Goal: Task Accomplishment & Management: Use online tool/utility

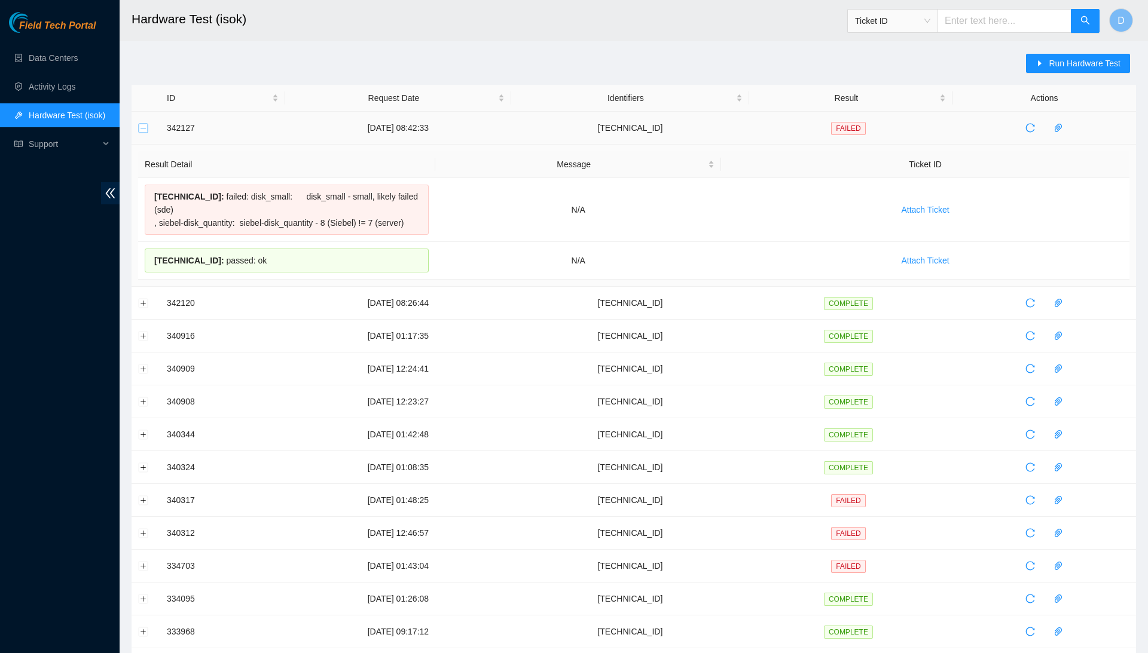
click at [141, 132] on button "Collapse row" at bounding box center [144, 128] width 10 height 10
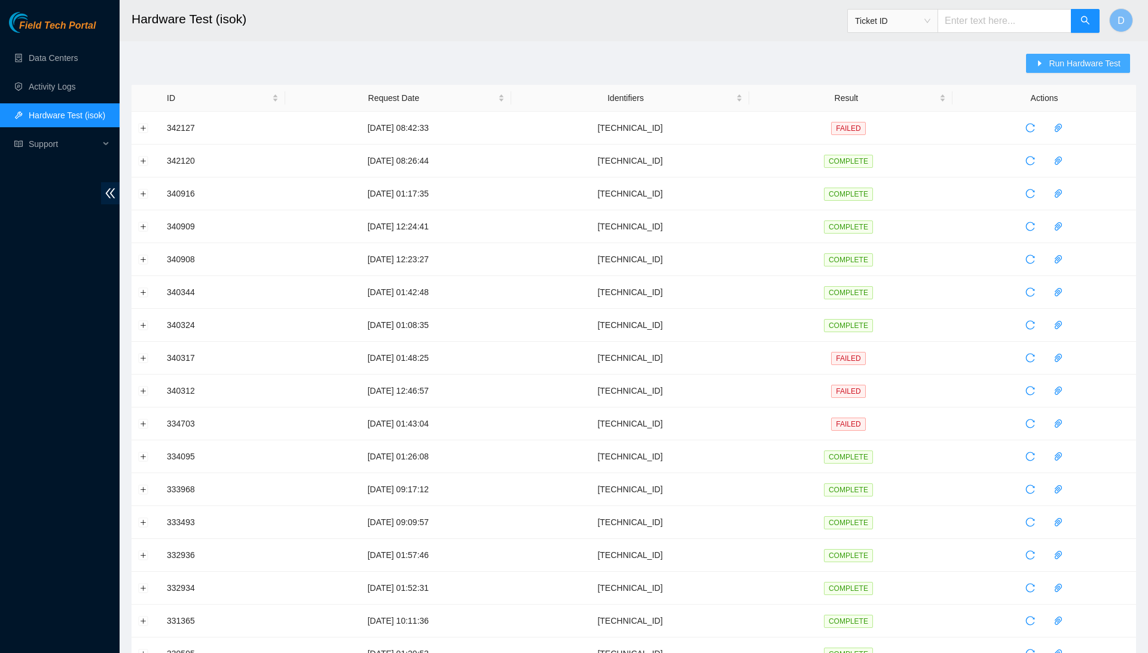
click at [1053, 63] on span "Run Hardware Test" at bounding box center [1085, 63] width 72 height 13
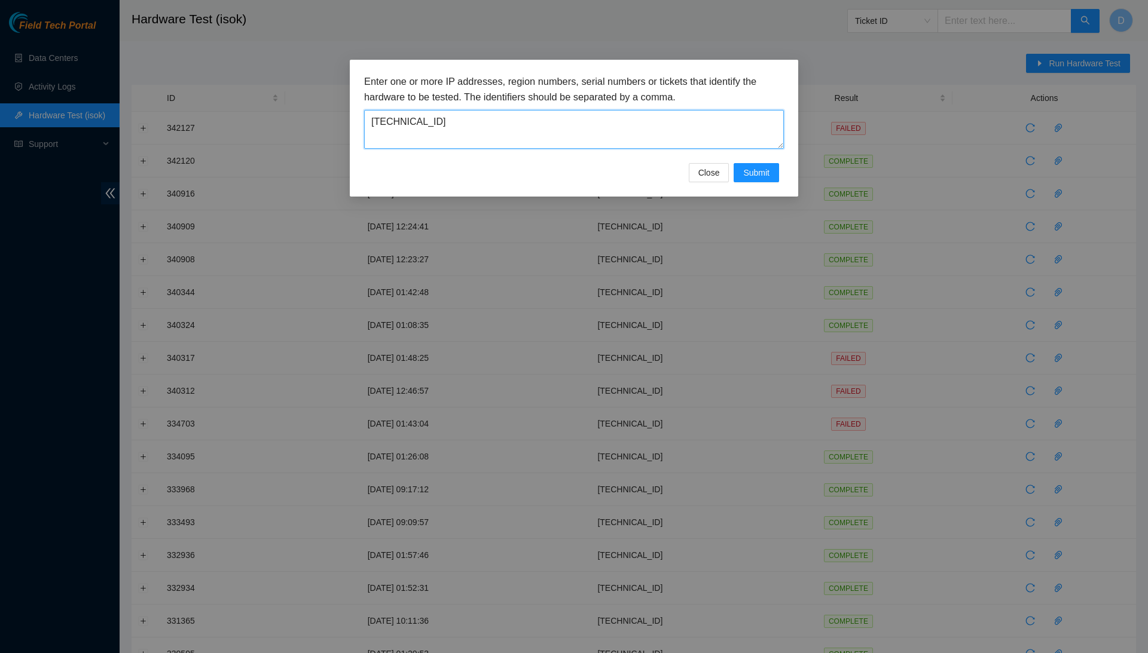
click at [613, 126] on textarea "[TECHNICAL_ID]" at bounding box center [574, 129] width 420 height 39
type textarea "[TECHNICAL_ID]"
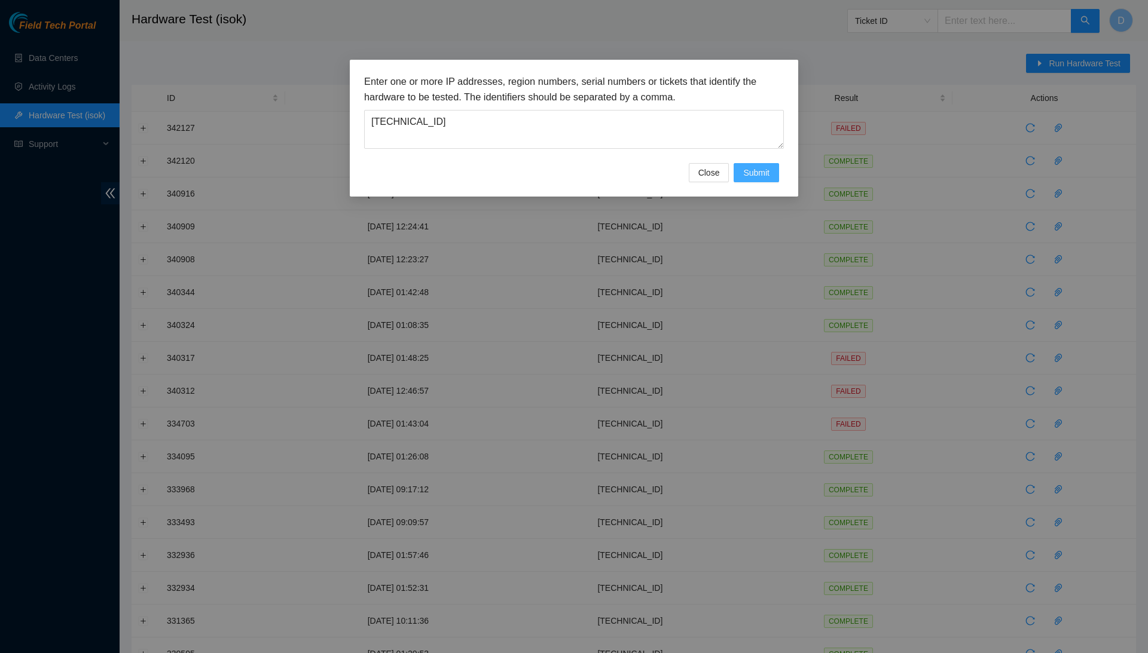
click at [764, 166] on span "Submit" at bounding box center [756, 172] width 26 height 13
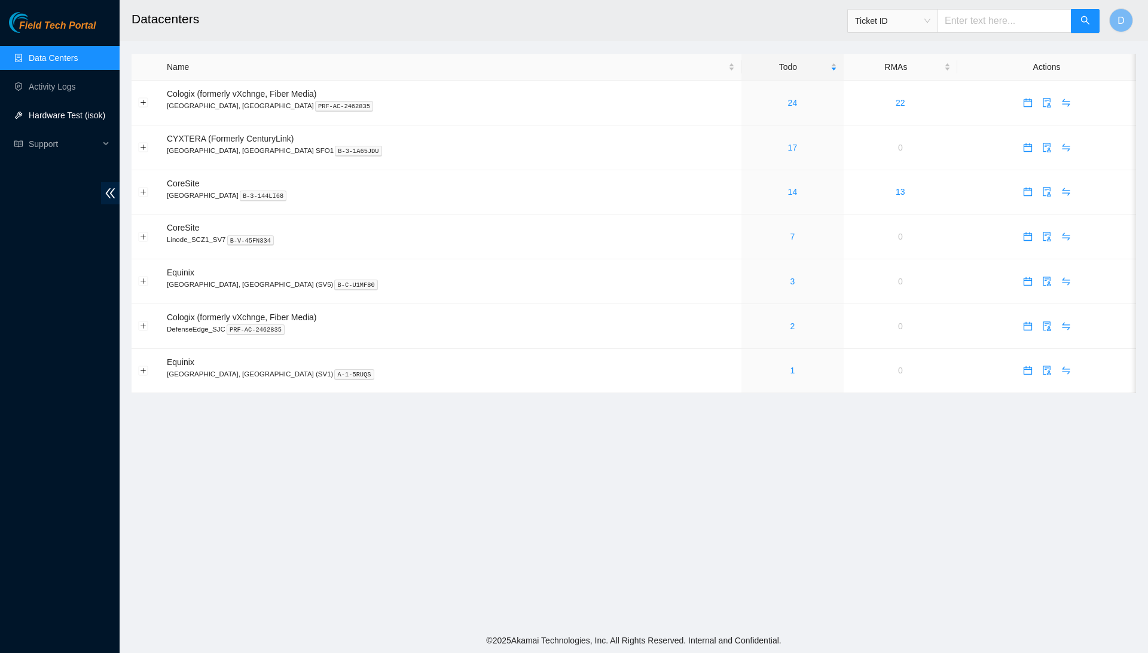
click at [57, 118] on link "Hardware Test (isok)" at bounding box center [67, 116] width 77 height 10
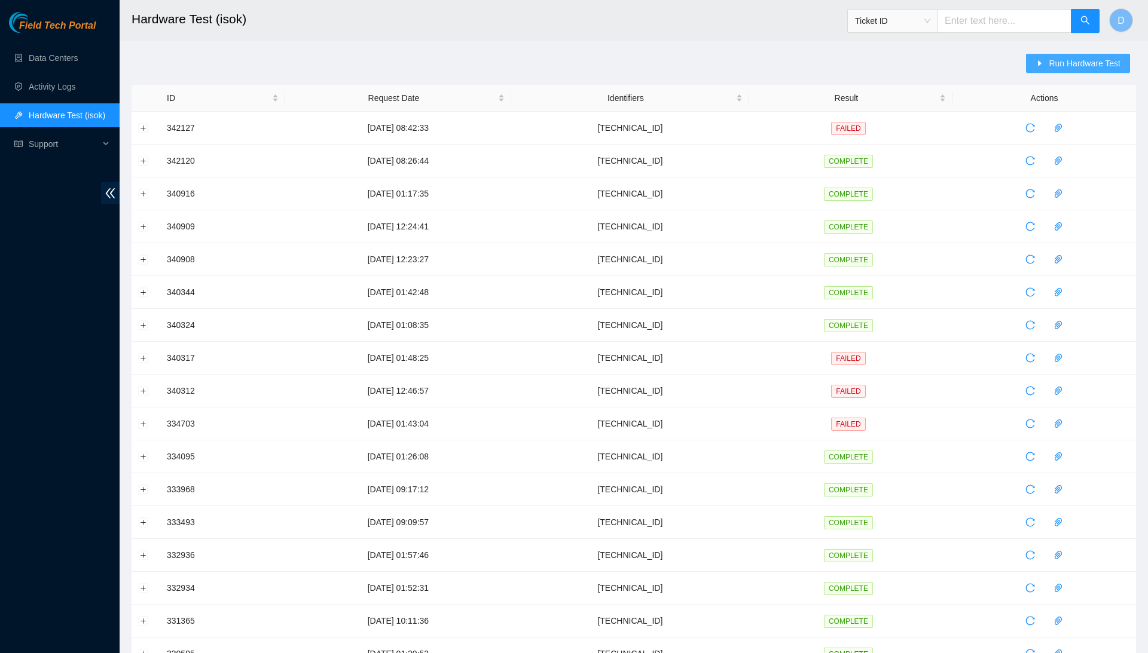
click at [1114, 65] on span "Run Hardware Test" at bounding box center [1085, 63] width 72 height 13
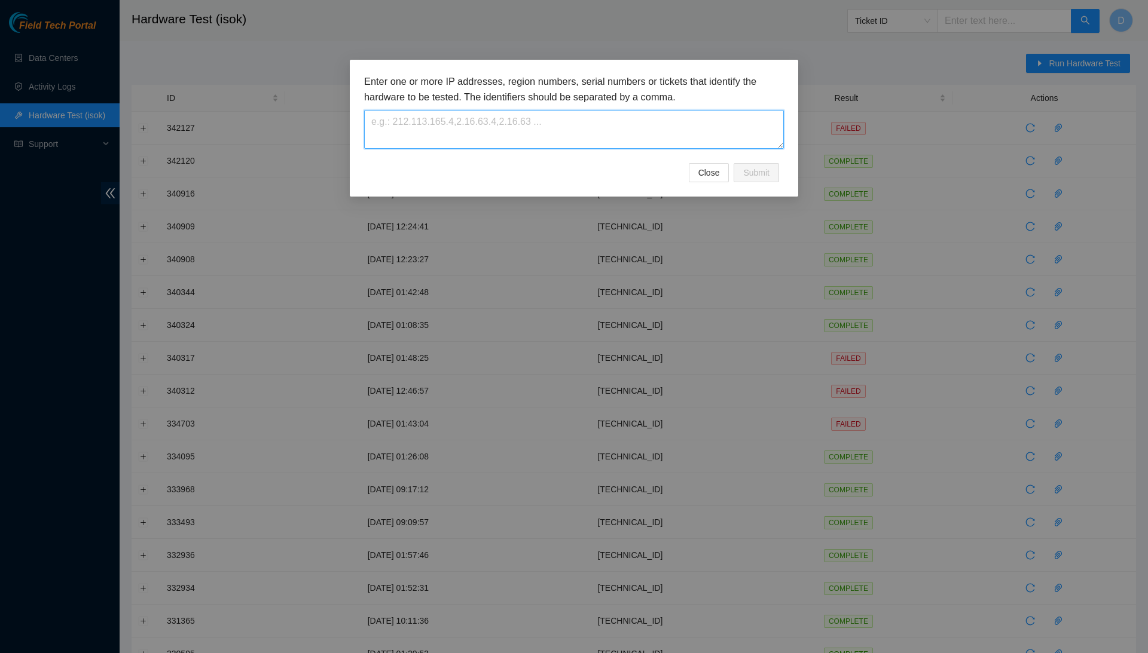
click at [678, 130] on textarea at bounding box center [574, 129] width 420 height 39
type textarea "[TECHNICAL_ID]"
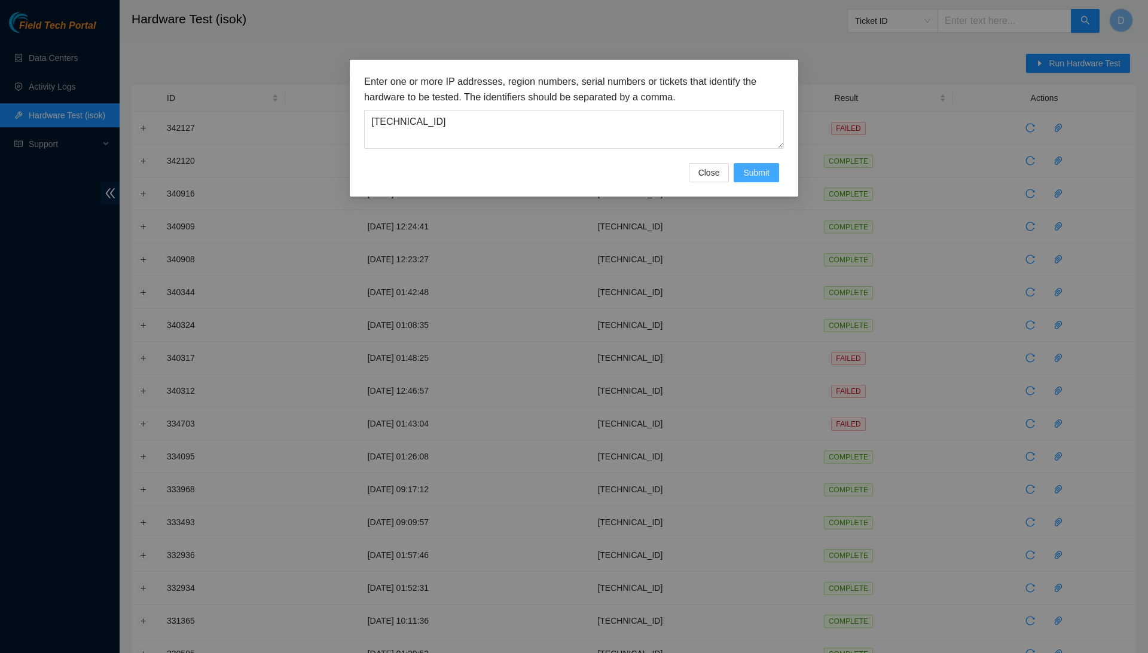
click at [769, 169] on button "Submit" at bounding box center [756, 172] width 45 height 19
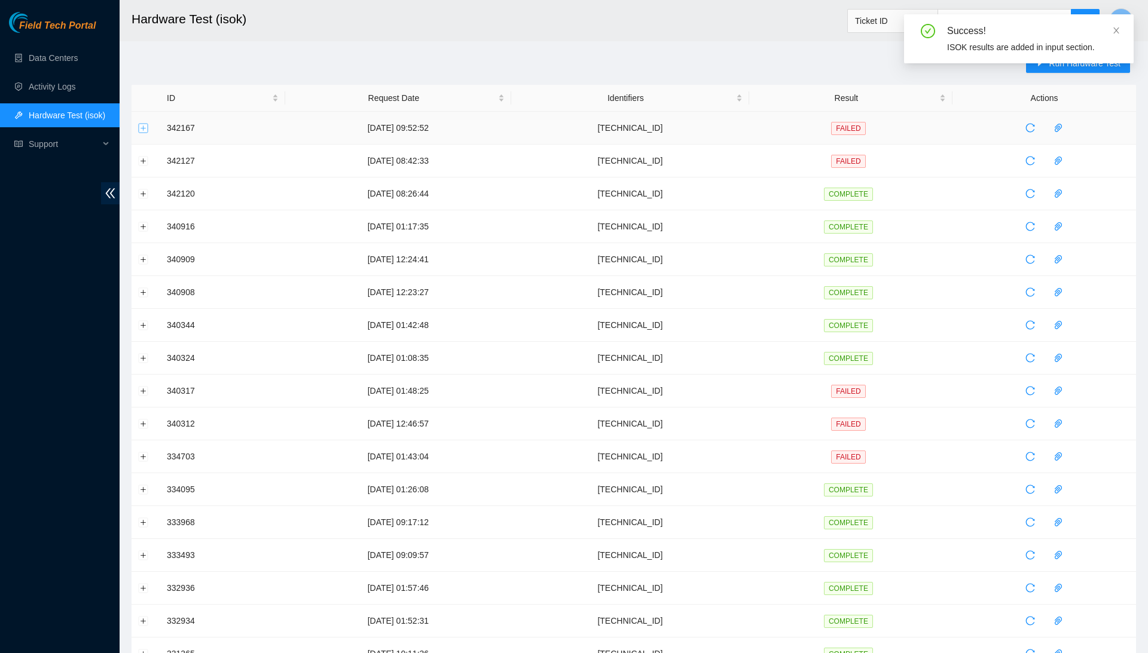
click at [146, 123] on button "Expand row" at bounding box center [144, 128] width 10 height 10
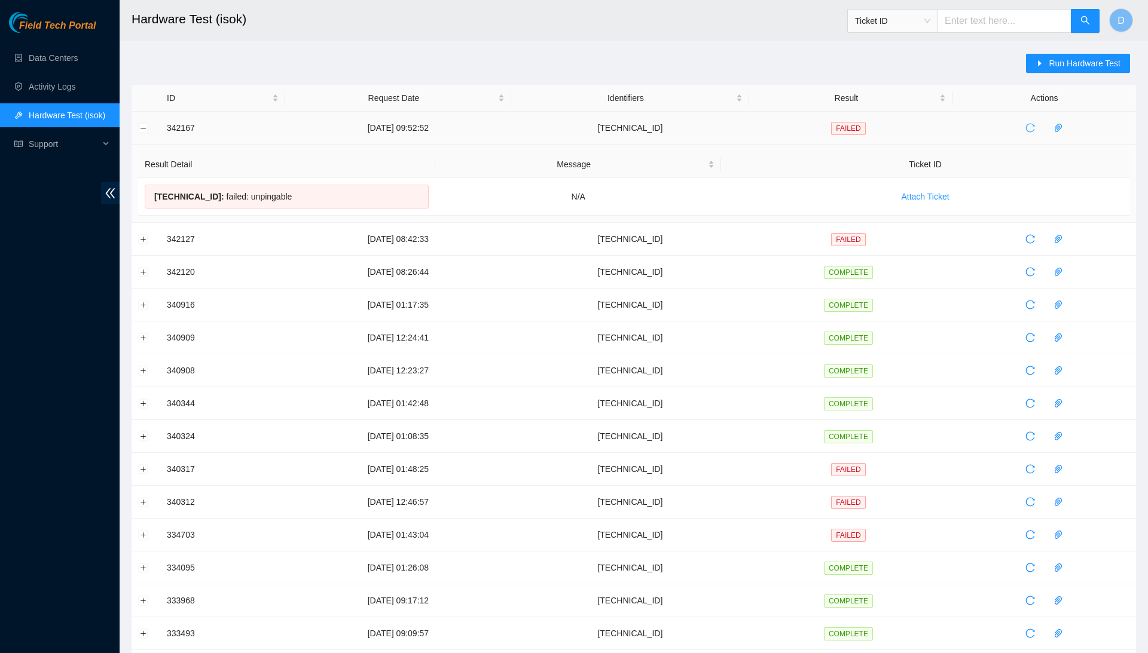
click at [1035, 127] on icon "reload" at bounding box center [1030, 128] width 10 height 10
click at [146, 124] on button "Collapse row" at bounding box center [144, 128] width 10 height 10
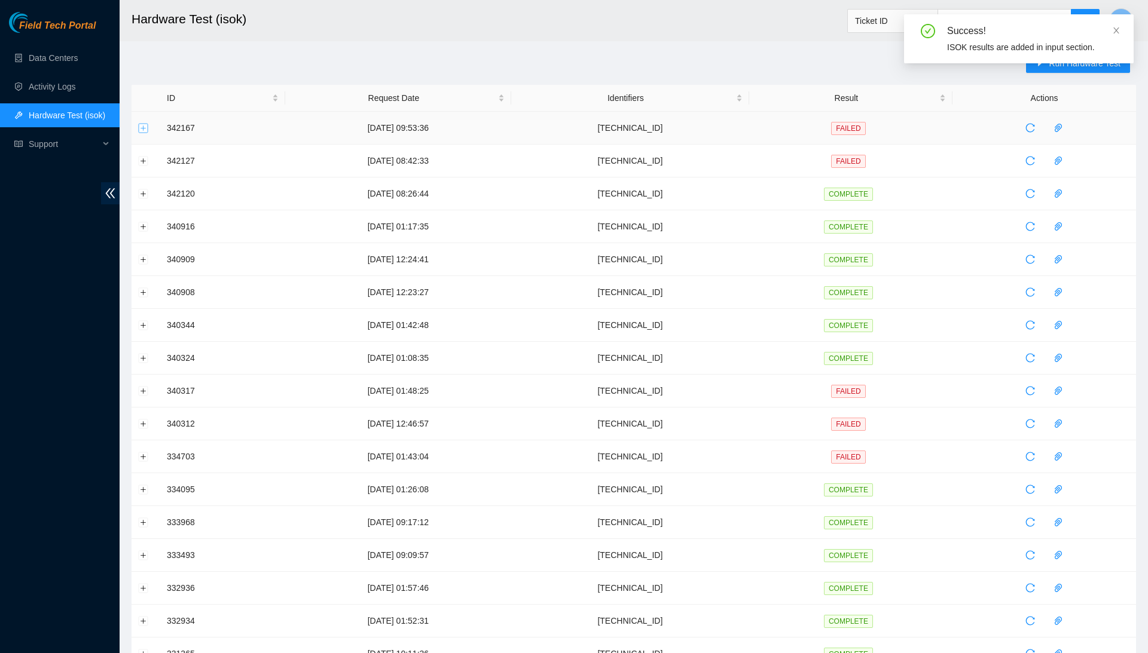
click at [146, 124] on button "Expand row" at bounding box center [144, 128] width 10 height 10
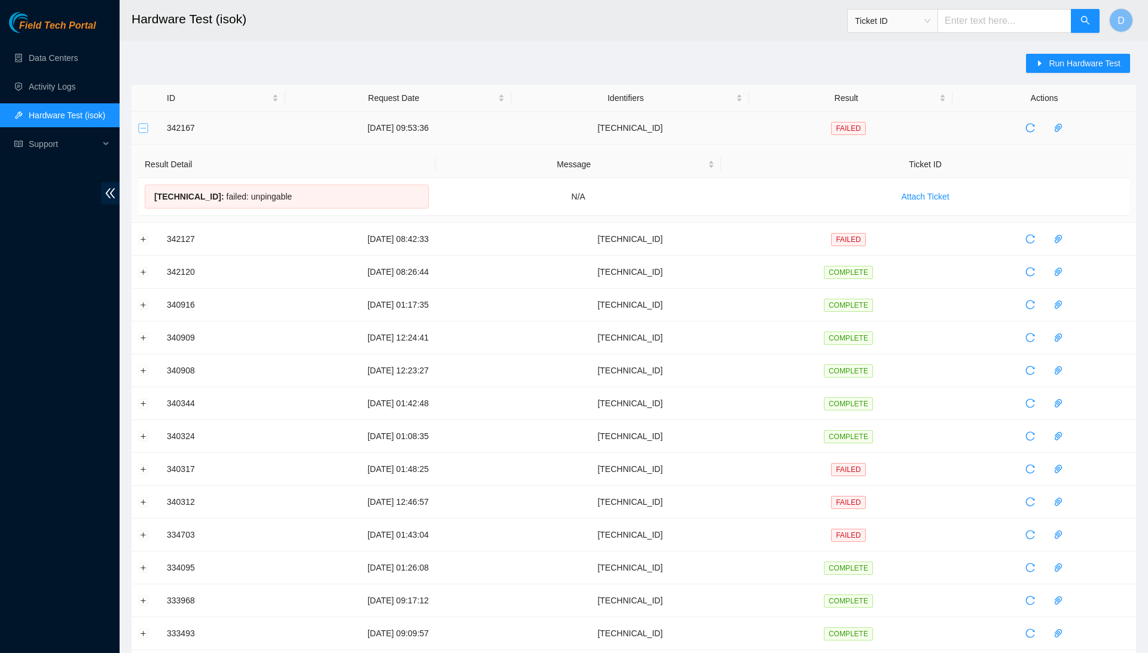
click at [140, 125] on button "Collapse row" at bounding box center [144, 128] width 10 height 10
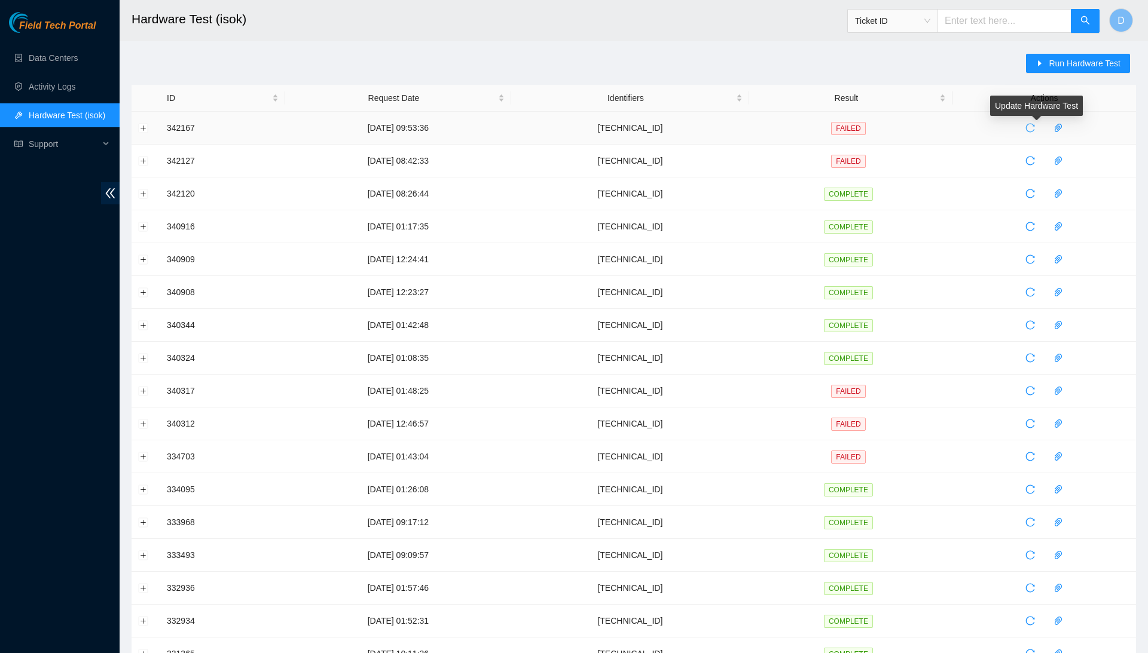
click at [1035, 125] on icon "reload" at bounding box center [1030, 128] width 10 height 10
drag, startPoint x: 936, startPoint y: 10, endPoint x: 866, endPoint y: -63, distance: 101.1
click at [866, 0] on html "Field Tech Portal Data Centers Activity Logs Hardware Test (isok) Support Hardw…" at bounding box center [574, 326] width 1148 height 653
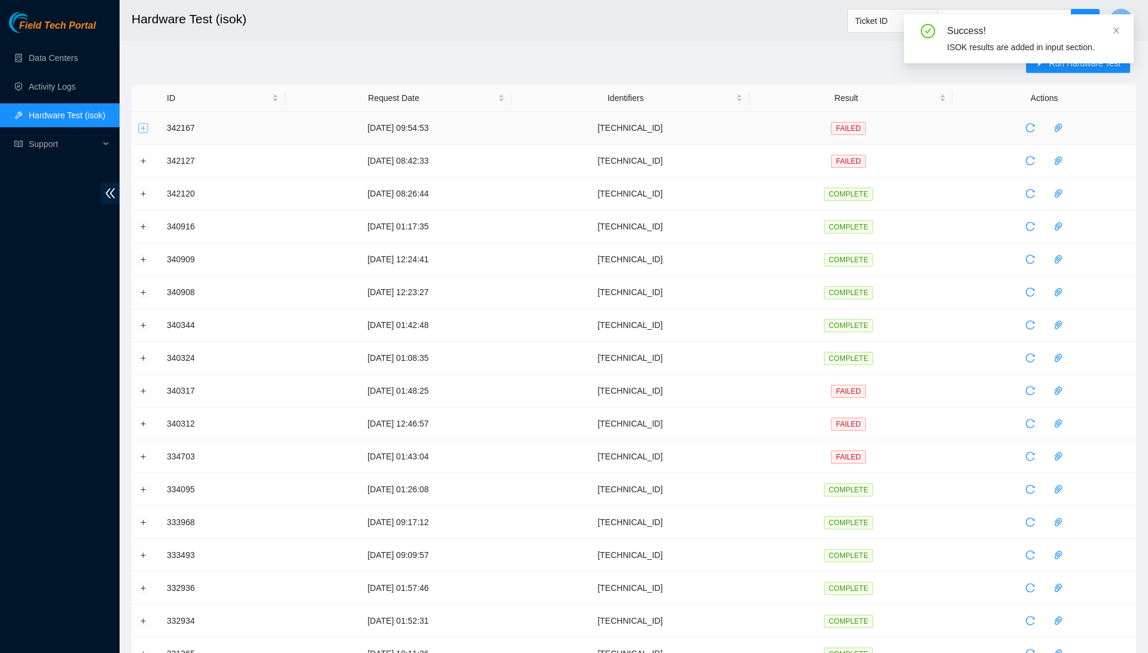
click at [142, 126] on button "Expand row" at bounding box center [144, 128] width 10 height 10
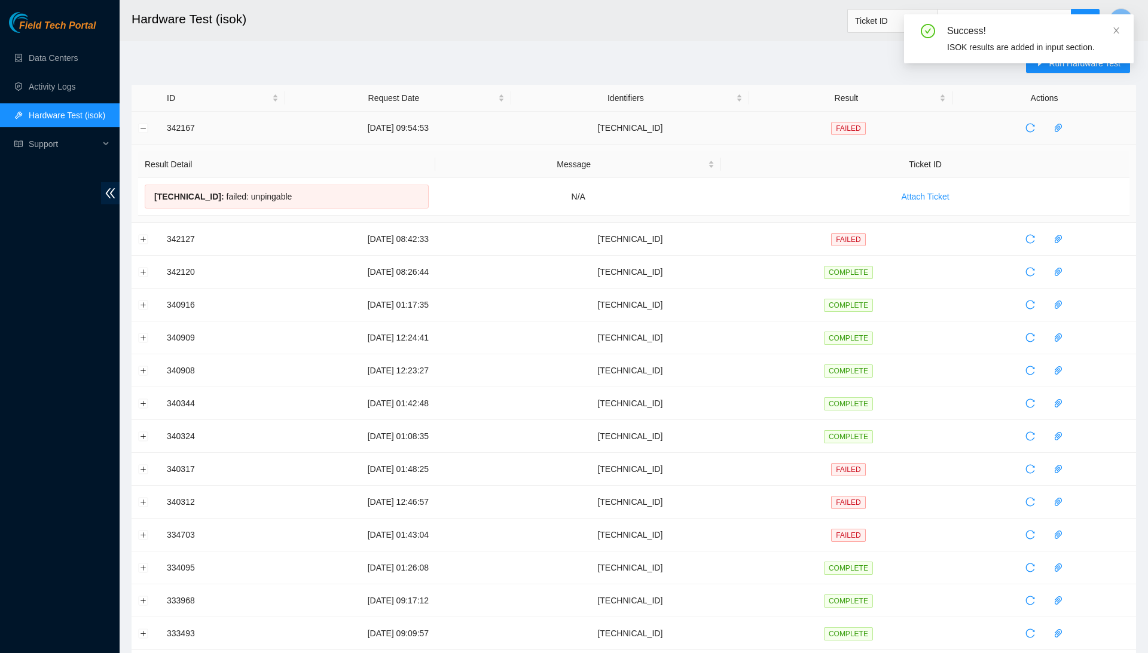
click at [148, 127] on td at bounding box center [146, 128] width 29 height 33
click at [142, 127] on button "Collapse row" at bounding box center [144, 128] width 10 height 10
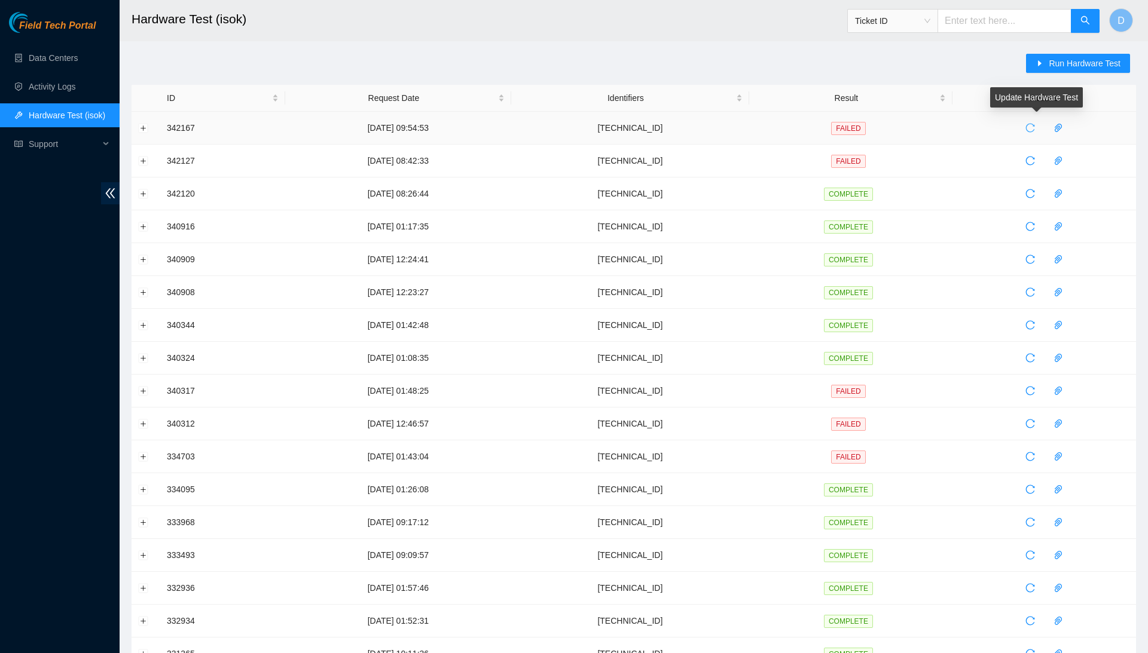
click at [1039, 127] on span "reload" at bounding box center [1030, 128] width 18 height 10
click at [140, 125] on button "Expand row" at bounding box center [144, 128] width 10 height 10
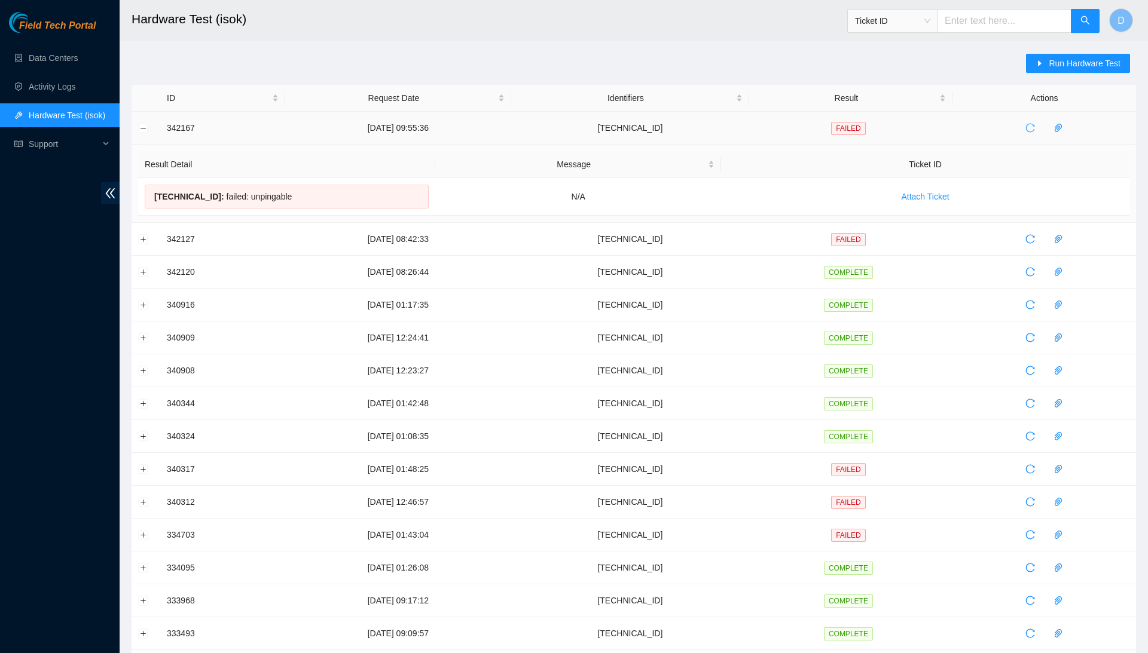
click at [1038, 135] on button "button" at bounding box center [1030, 127] width 19 height 19
click at [142, 128] on button "Collapse row" at bounding box center [144, 128] width 10 height 10
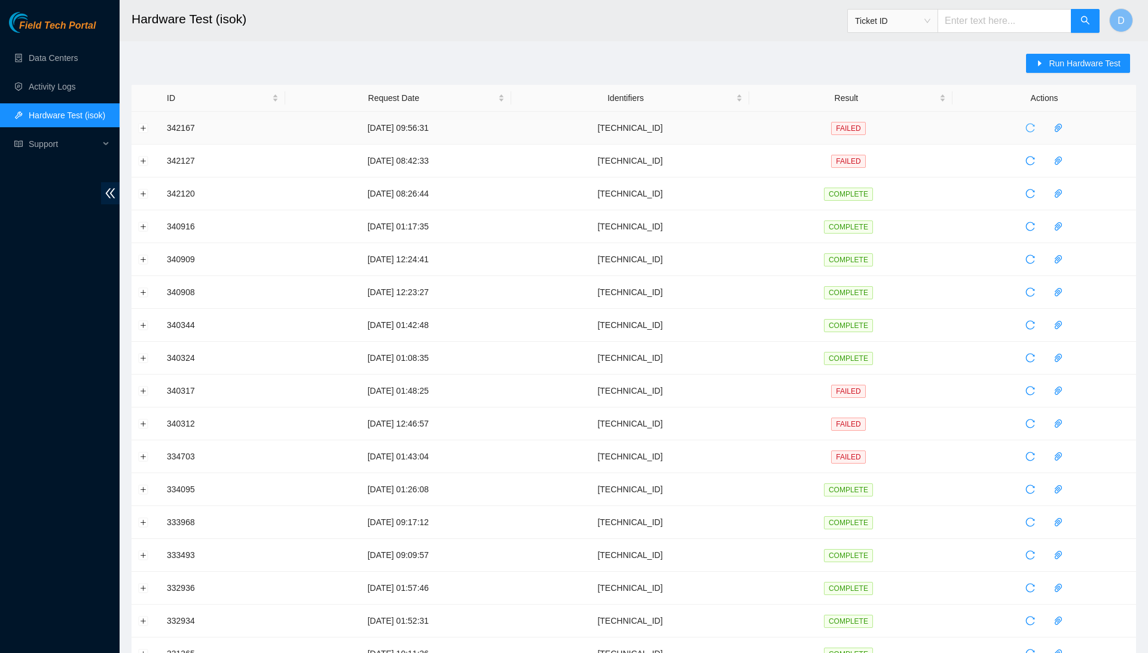
click at [1035, 130] on icon "reload" at bounding box center [1030, 128] width 10 height 10
click at [1035, 123] on icon "reload" at bounding box center [1030, 128] width 10 height 10
click at [1035, 132] on icon "reload" at bounding box center [1030, 128] width 10 height 10
click at [141, 125] on button "Expand row" at bounding box center [144, 128] width 10 height 10
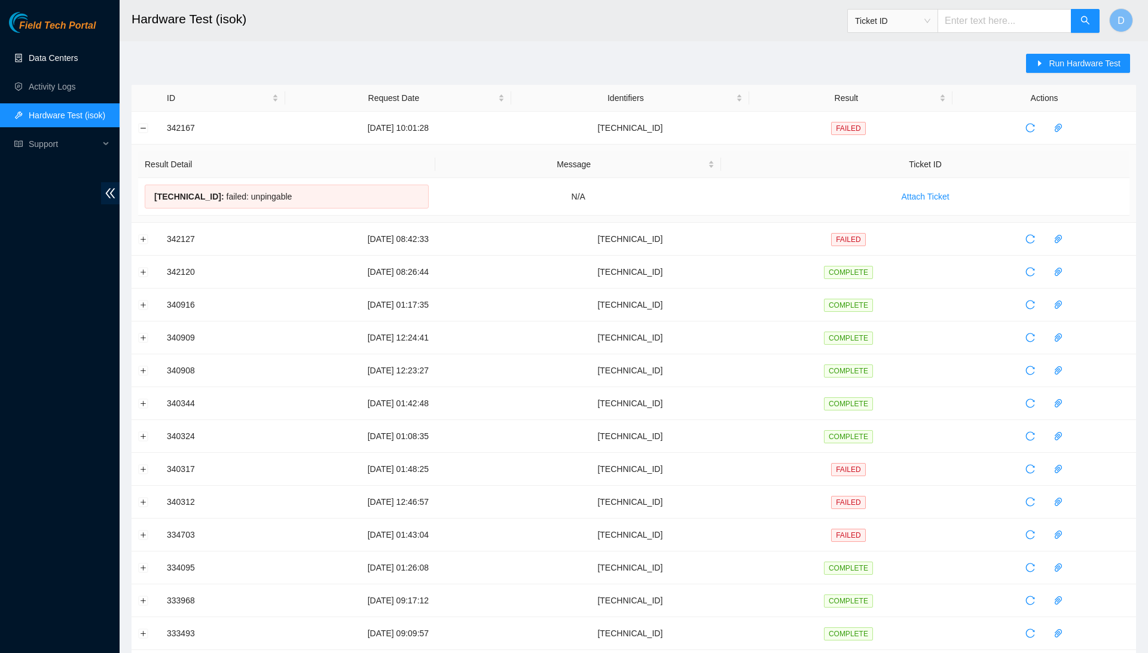
click at [55, 53] on link "Data Centers" at bounding box center [53, 58] width 49 height 10
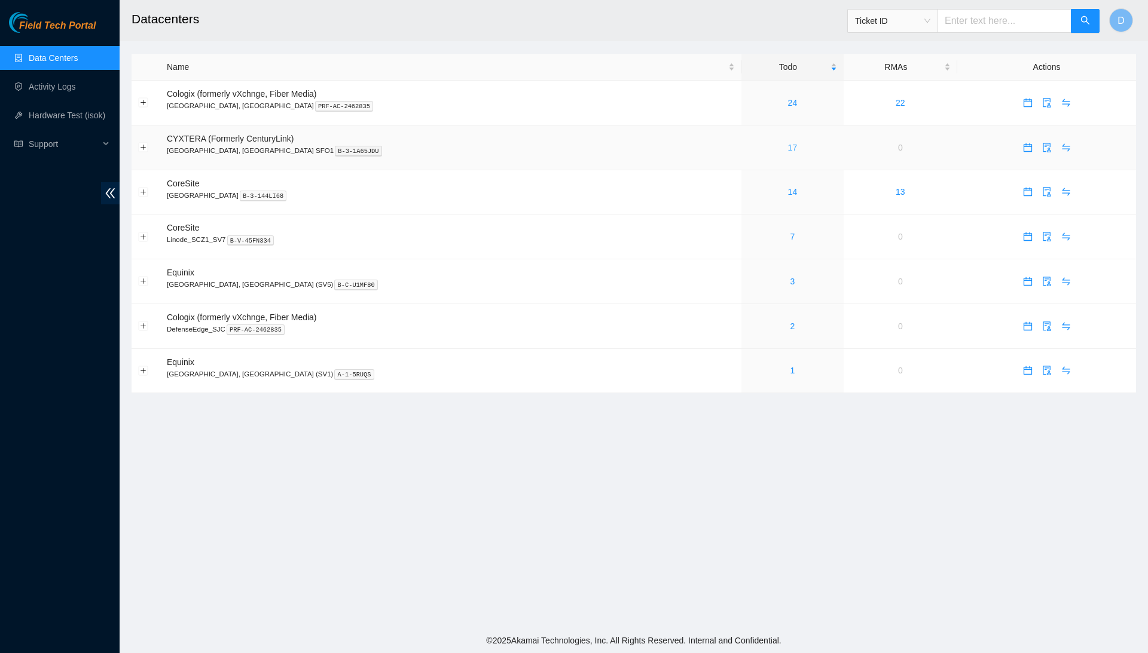
click at [788, 148] on link "17" at bounding box center [793, 148] width 10 height 10
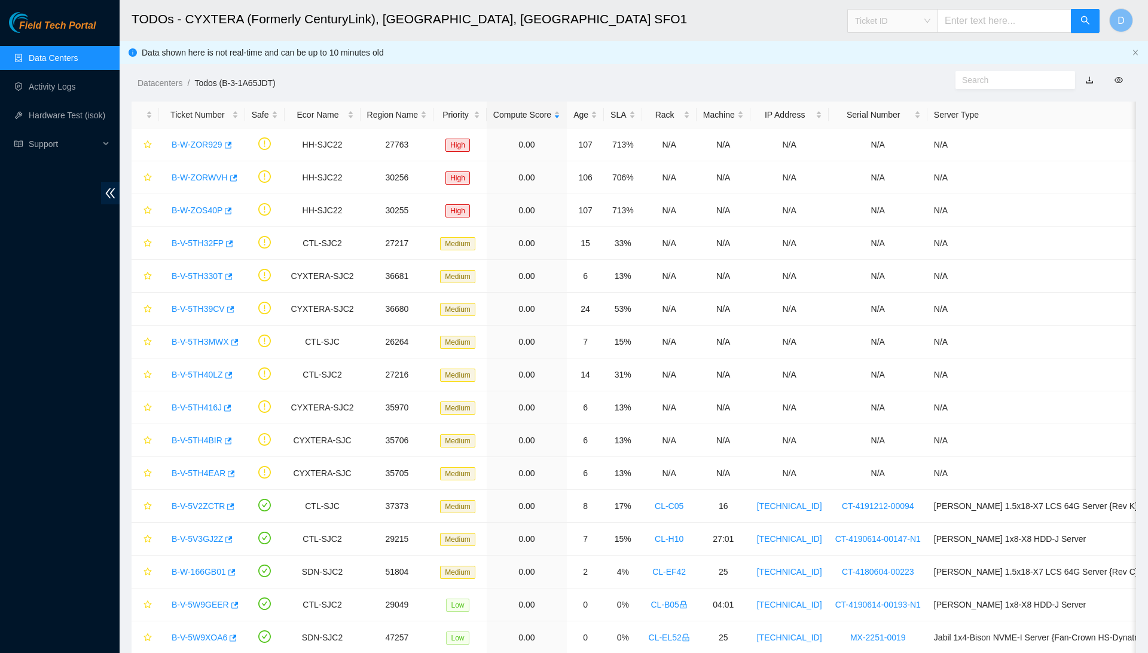
click at [910, 24] on span "Ticket ID" at bounding box center [892, 21] width 75 height 18
click at [907, 80] on div "Rack Number" at bounding box center [889, 82] width 76 height 13
click at [979, 10] on input "text" at bounding box center [1004, 21] width 134 height 24
type input "CL-D08"
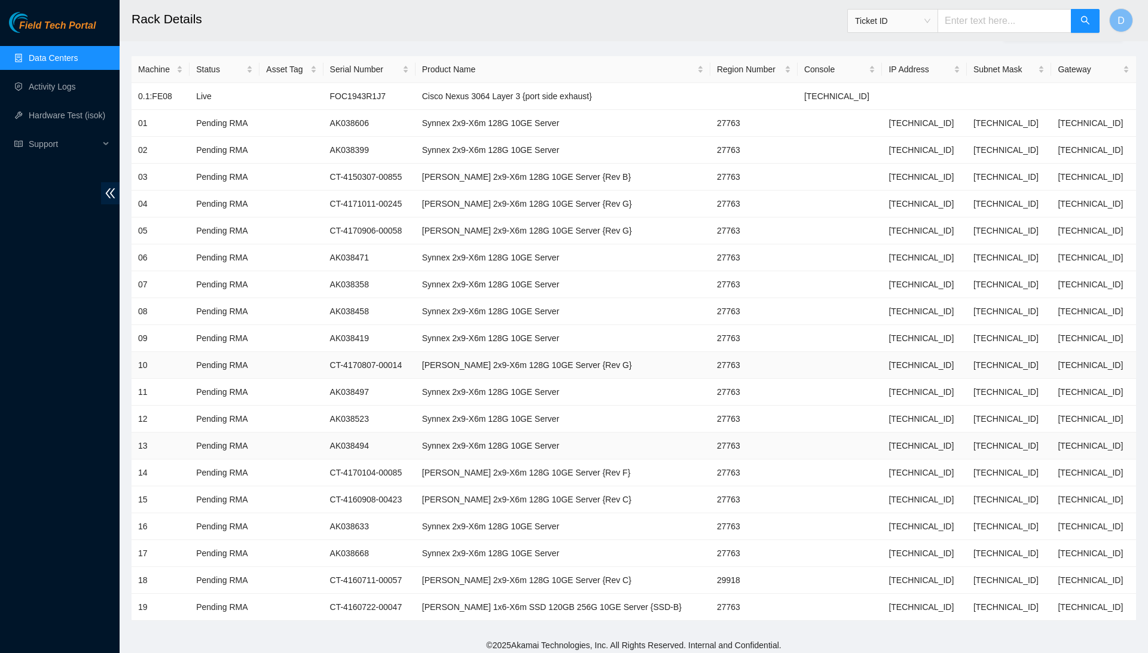
scroll to position [116, 0]
click at [387, 491] on td "CT-4160908-00423" at bounding box center [369, 501] width 92 height 27
click at [101, 102] on ul "Data Centers Activity Logs Hardware Test (isok) Support" at bounding box center [60, 101] width 120 height 115
click at [82, 115] on link "Hardware Test (isok)" at bounding box center [67, 116] width 77 height 10
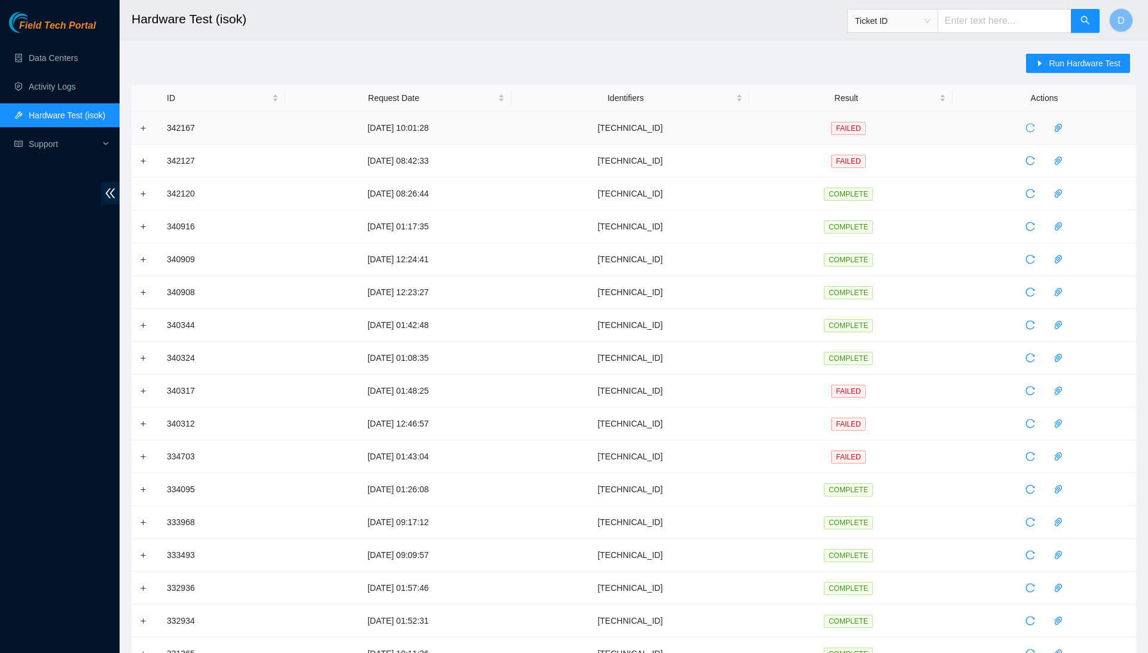
click at [1034, 130] on icon "reload" at bounding box center [1030, 128] width 10 height 10
